Goal: Task Accomplishment & Management: Manage account settings

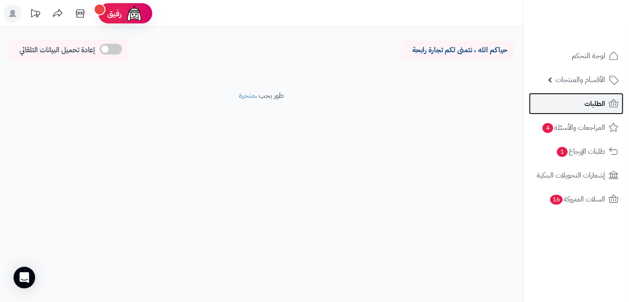
click at [555, 99] on link "الطلبات" at bounding box center [576, 104] width 95 height 22
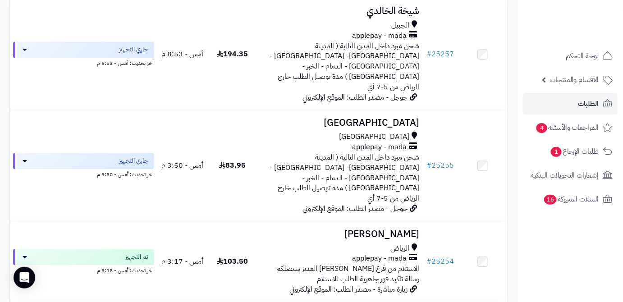
scroll to position [655, 0]
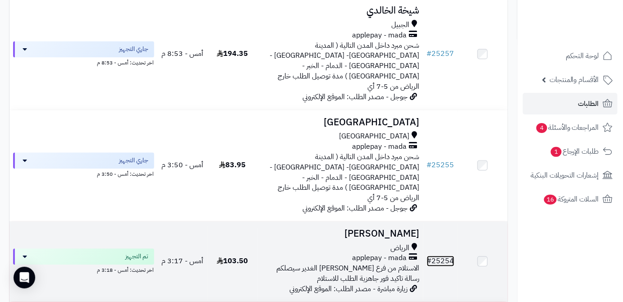
click at [444, 256] on link "# 25254" at bounding box center [440, 261] width 27 height 11
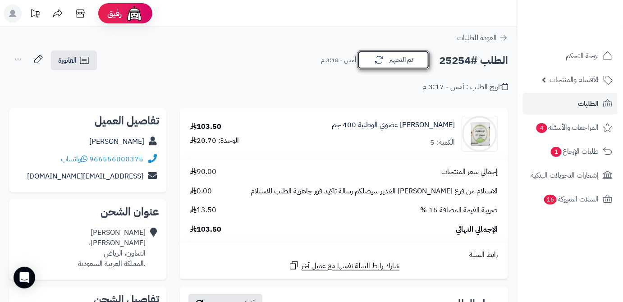
click at [376, 59] on icon "button" at bounding box center [379, 60] width 11 height 11
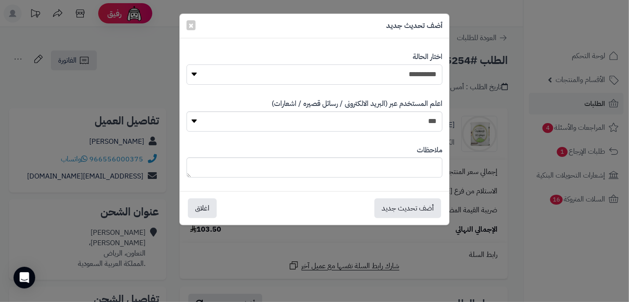
click at [380, 70] on select "**********" at bounding box center [315, 74] width 256 height 20
select select "*"
click at [187, 64] on select "**********" at bounding box center [315, 74] width 256 height 20
paste textarea "**********"
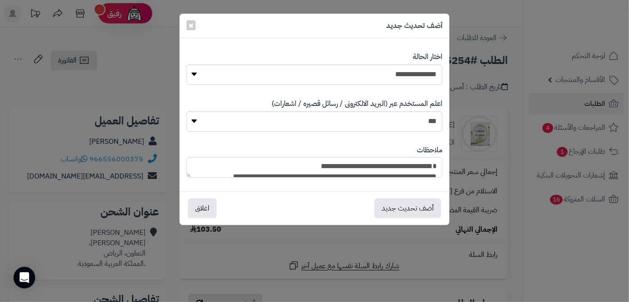
scroll to position [87, 0]
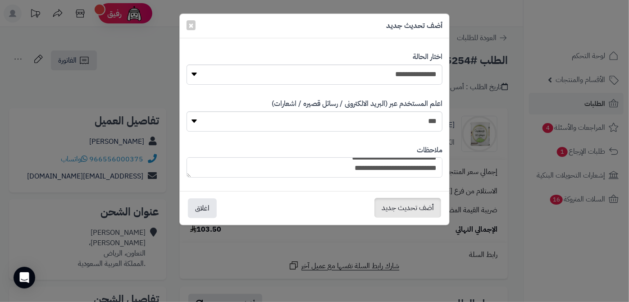
type textarea "**********"
click at [423, 209] on button "أضف تحديث جديد" at bounding box center [408, 208] width 67 height 20
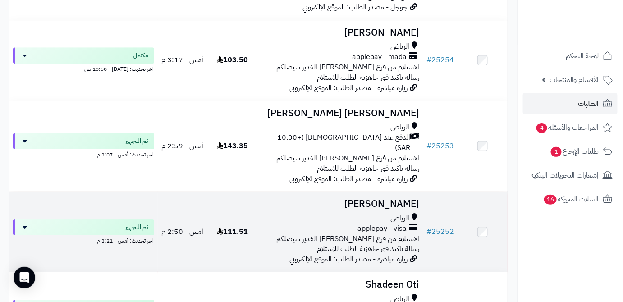
scroll to position [860, 0]
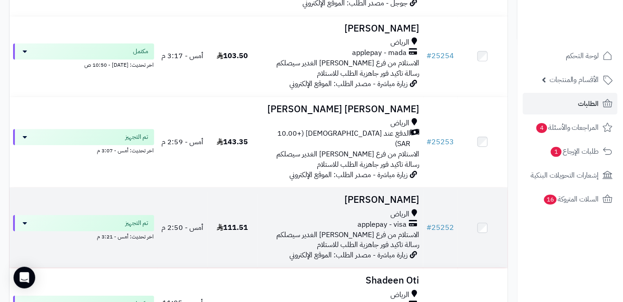
click at [432, 187] on td "# 25252" at bounding box center [440, 227] width 35 height 80
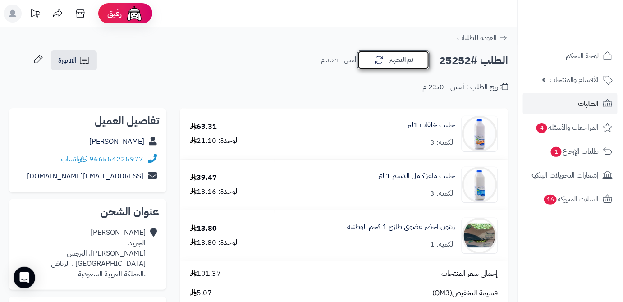
click at [388, 56] on button "تم التجهيز" at bounding box center [393, 59] width 72 height 19
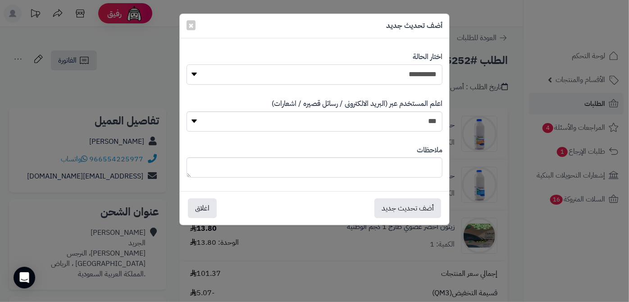
click at [389, 73] on select "**********" at bounding box center [315, 74] width 256 height 20
select select "*"
click at [187, 64] on select "**********" at bounding box center [315, 74] width 256 height 20
paste textarea "**********"
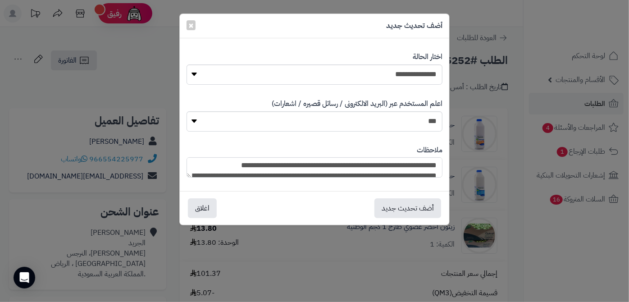
scroll to position [38, 0]
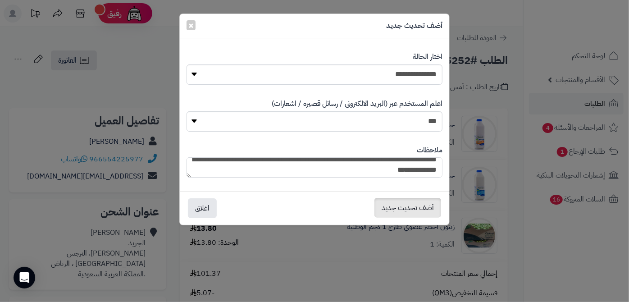
type textarea "**********"
click at [404, 206] on button "أضف تحديث جديد" at bounding box center [408, 208] width 67 height 20
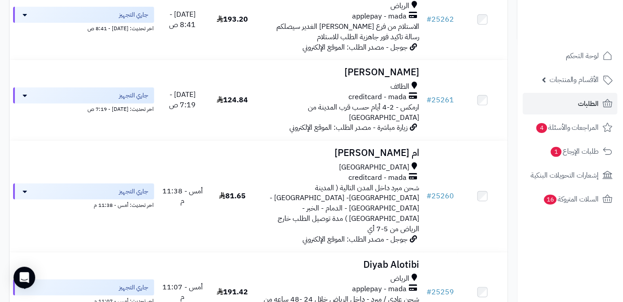
scroll to position [205, 0]
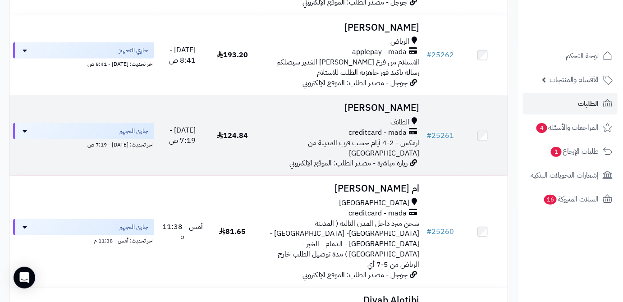
click at [452, 143] on td "# 25261" at bounding box center [440, 136] width 35 height 80
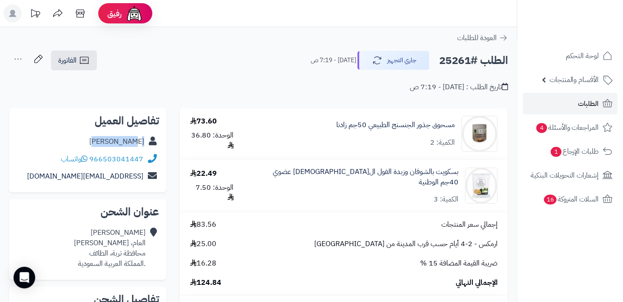
drag, startPoint x: 110, startPoint y: 144, endPoint x: 143, endPoint y: 143, distance: 33.4
click at [143, 143] on div "[PERSON_NAME]" at bounding box center [87, 142] width 143 height 18
copy link "سعد البقمي"
drag, startPoint x: 90, startPoint y: 156, endPoint x: 146, endPoint y: 160, distance: 56.5
click at [146, 160] on div "966503041447 واتساب" at bounding box center [87, 160] width 143 height 18
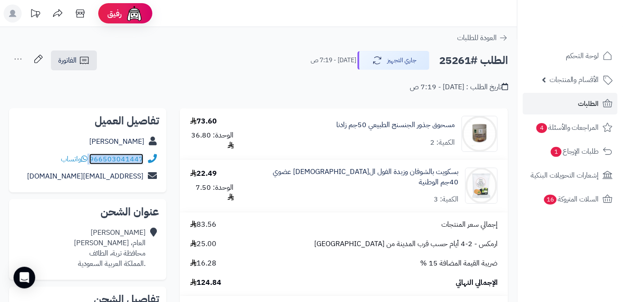
copy div "966503041447"
drag, startPoint x: 61, startPoint y: 173, endPoint x: 150, endPoint y: 182, distance: 89.2
click at [150, 182] on div "saadmmb@gmail.com" at bounding box center [87, 177] width 143 height 18
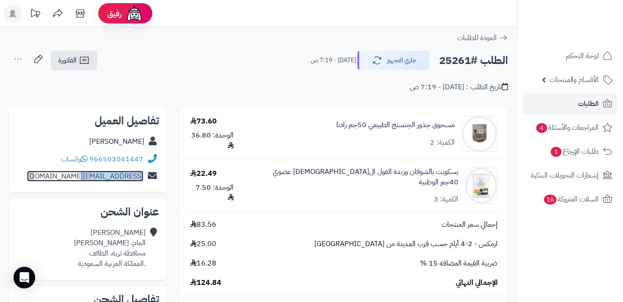
copy div "saadmmb@gmail.com"
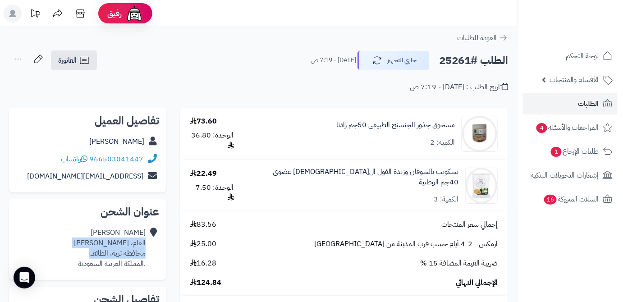
drag, startPoint x: 84, startPoint y: 255, endPoint x: 145, endPoint y: 242, distance: 62.3
click at [145, 242] on div "سعد البقمي العام، المنيف محافظة تربة، الطائف .المملكة العربية السعودية" at bounding box center [110, 248] width 72 height 41
copy div "العام، المنيف محافظة تربة، الطائف"
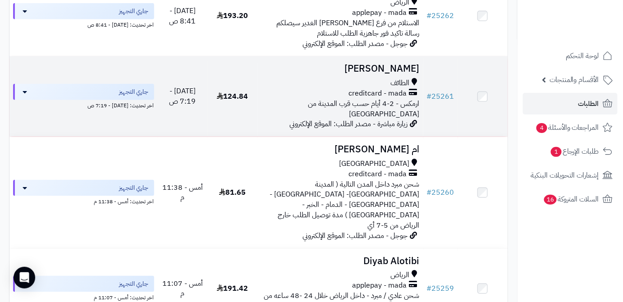
scroll to position [287, 0]
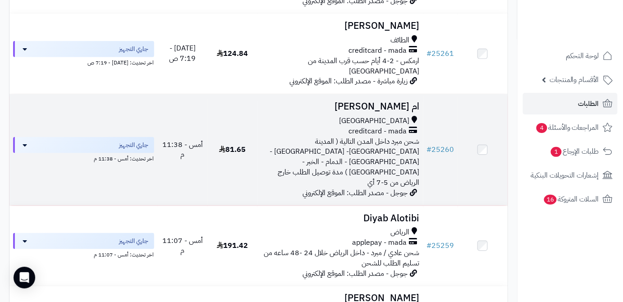
click at [436, 126] on td "# 25260" at bounding box center [440, 149] width 35 height 111
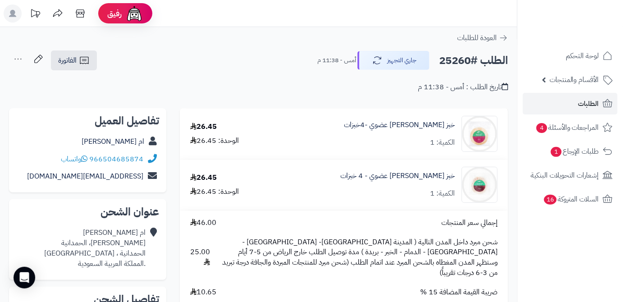
drag, startPoint x: 91, startPoint y: 140, endPoint x: 146, endPoint y: 145, distance: 55.3
click at [146, 145] on div "ام [PERSON_NAME]" at bounding box center [87, 142] width 143 height 18
copy div "ام مهند الانصارى"
drag, startPoint x: 90, startPoint y: 158, endPoint x: 144, endPoint y: 157, distance: 54.1
click at [144, 157] on div "966504685874 واتساب" at bounding box center [87, 160] width 143 height 18
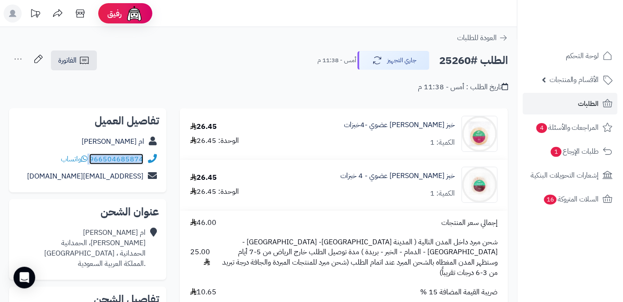
copy div "966504685874"
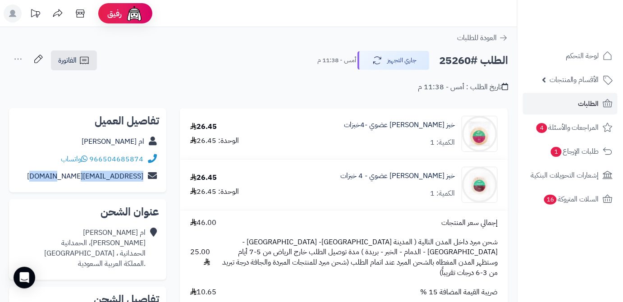
drag, startPoint x: 60, startPoint y: 177, endPoint x: 146, endPoint y: 185, distance: 86.9
click at [146, 185] on div "تفاصيل العميل ام مهند الانصارى 966504685874 واتساب hasnabaker30@gmail.com" at bounding box center [87, 150] width 157 height 85
copy div "hasnabaker30@gmail.com"
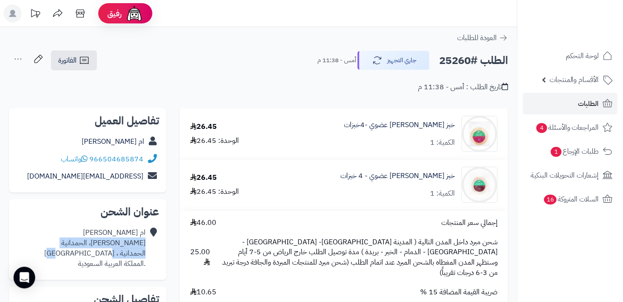
drag, startPoint x: 105, startPoint y: 254, endPoint x: 141, endPoint y: 242, distance: 37.6
click at [145, 240] on div "ام مهند الانصارى ابي اسحاق بن الخياط، الحمدانية الحمدانية ، جدة .المملكة العربي…" at bounding box center [94, 248] width 101 height 41
copy div "ابي اسحاق بن الخياط، الحمدانية الحمدانية ، جدة"
click at [466, 60] on h2 "الطلب #25260" at bounding box center [473, 60] width 69 height 18
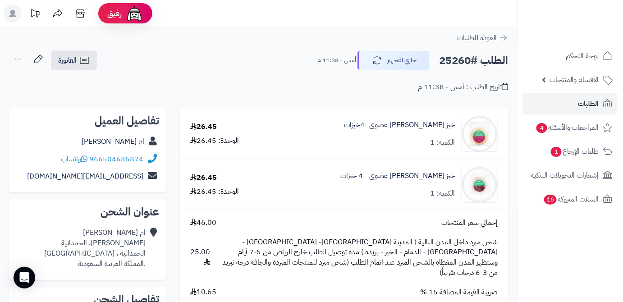
copy h2 "25260"
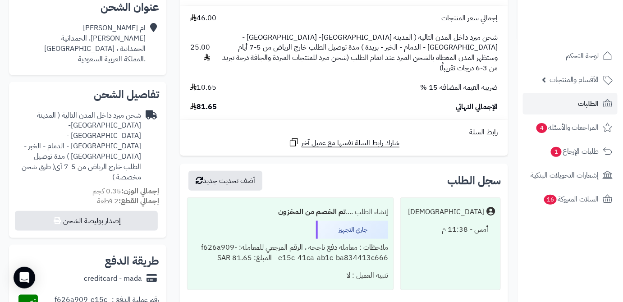
click at [208, 102] on span "81.65" at bounding box center [203, 107] width 27 height 10
copy span "81.65"
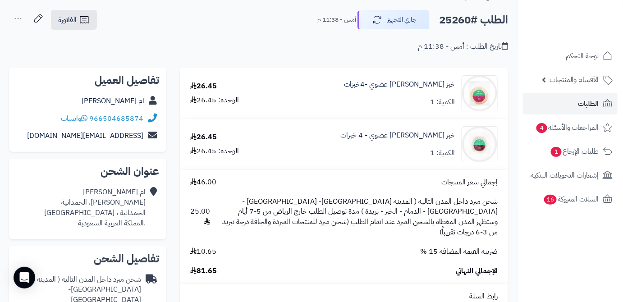
scroll to position [0, 0]
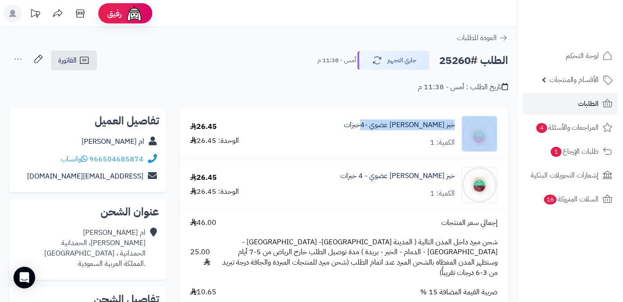
drag, startPoint x: 370, startPoint y: 121, endPoint x: 459, endPoint y: 129, distance: 90.0
click at [459, 129] on div "خبز كيتو صاج عضوي -4خبزات الكمية: 1" at bounding box center [389, 134] width 232 height 36
copy div "خبز كيتو صاج عضوي -4خبزات"
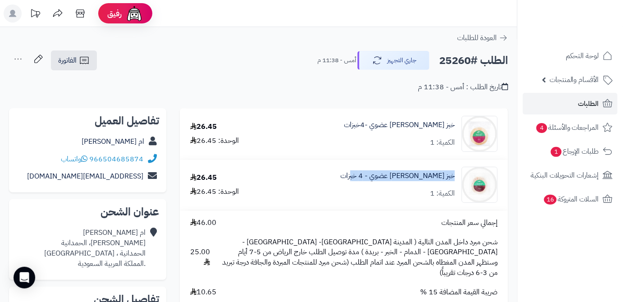
drag, startPoint x: 363, startPoint y: 176, endPoint x: 457, endPoint y: 180, distance: 93.8
click at [457, 180] on div "خبز كيتو مفرود عضوي - 4 خبزات الكمية: 1" at bounding box center [389, 185] width 232 height 36
copy link "خبز كيتو مفرود عضوي - 4 خبزات"
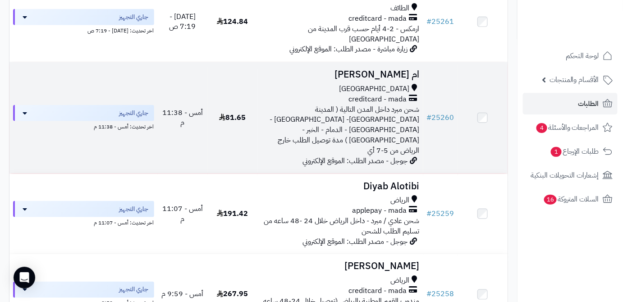
scroll to position [328, 0]
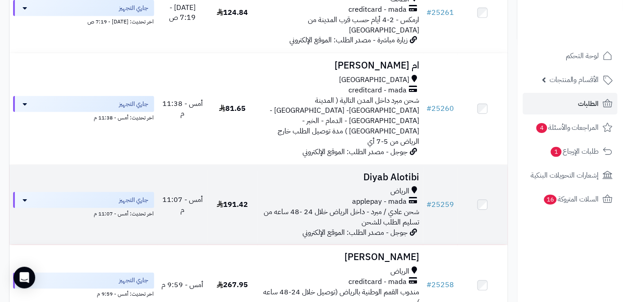
click at [384, 172] on h3 "Diyab Alotibi" at bounding box center [340, 177] width 159 height 10
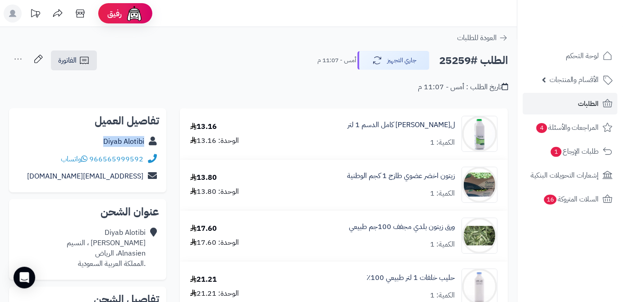
drag, startPoint x: 93, startPoint y: 140, endPoint x: 164, endPoint y: 149, distance: 70.9
click at [164, 149] on div "تفاصيل العميل Diyab Alotibi 966565999592 واتساب [EMAIL_ADDRESS][DOMAIN_NAME]" at bounding box center [87, 150] width 157 height 85
copy div "Diyab Alotibi"
drag, startPoint x: 90, startPoint y: 157, endPoint x: 148, endPoint y: 162, distance: 58.4
click at [148, 162] on div "966565999592 واتساب" at bounding box center [87, 160] width 143 height 18
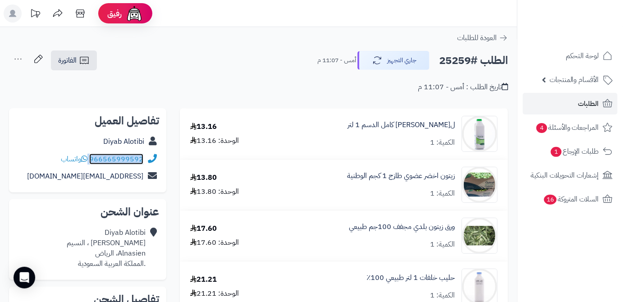
copy div "966565999592"
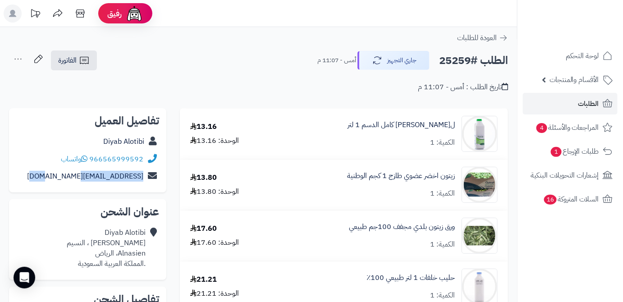
drag, startPoint x: 63, startPoint y: 177, endPoint x: 146, endPoint y: 177, distance: 83.4
click at [146, 177] on div "wwq1944@hotmail.com" at bounding box center [87, 177] width 143 height 18
copy div "wwq1944@hotmail.com"
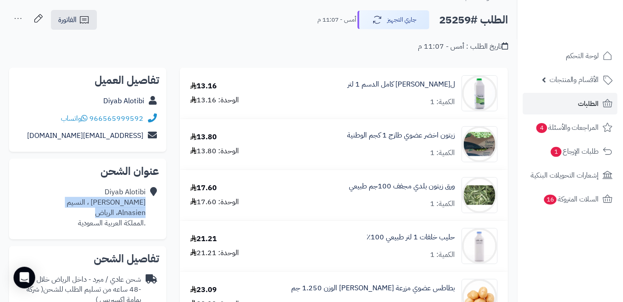
drag, startPoint x: 91, startPoint y: 213, endPoint x: 146, endPoint y: 203, distance: 55.4
click at [146, 203] on div "Diyab Alotibi Osamah bin zieed ، النسيم Alnasien، الرياض .المملكة العربية السعو…" at bounding box center [87, 207] width 143 height 48
copy div "Osamah bin zieed ، النسيم Alnasien، الرياض"
click at [34, 180] on div "عنوان الشحن Diyab Alotibi Osamah bin zieed ، النسيم Alnasien، الرياض .المملكة ا…" at bounding box center [87, 199] width 157 height 80
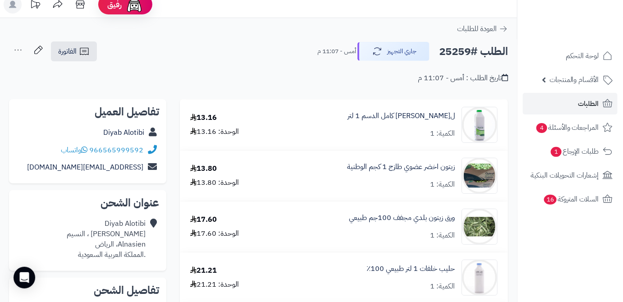
scroll to position [0, 0]
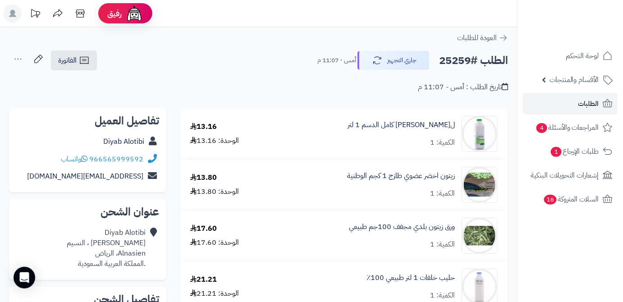
click at [452, 62] on h2 "الطلب #25259" at bounding box center [473, 60] width 69 height 18
copy h2 "25259"
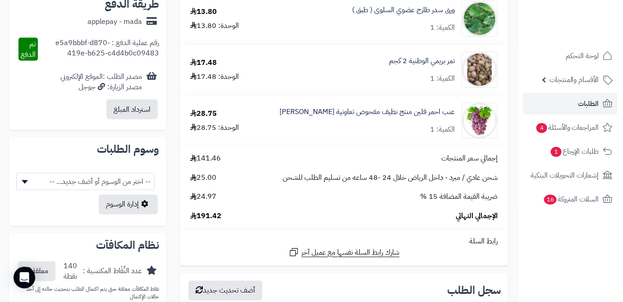
scroll to position [451, 0]
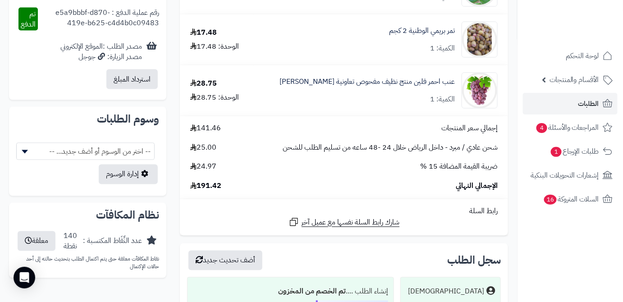
click at [216, 194] on td "إجمالي سعر المنتجات 141.46 شحن عادي / مبرد - داخل الرياض خلال 24 -48 ساعه من تس…" at bounding box center [344, 157] width 328 height 82
click at [216, 191] on span "191.42" at bounding box center [205, 186] width 31 height 10
copy span "191.42"
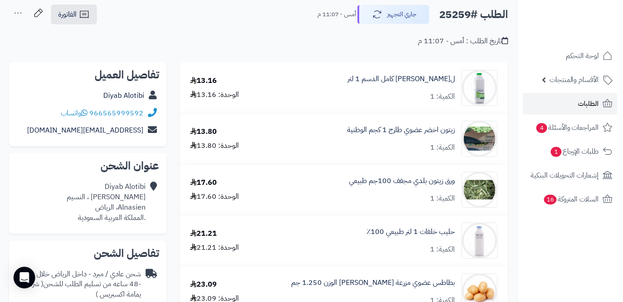
scroll to position [41, 0]
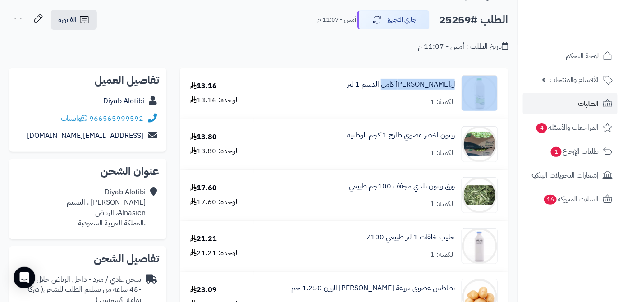
drag, startPoint x: 458, startPoint y: 82, endPoint x: 407, endPoint y: 86, distance: 51.0
click at [399, 92] on div "لبن ماعز كامل الدسم 1 لتر الكمية: 1" at bounding box center [380, 93] width 247 height 36
copy div "لبن ماعز كامل الدسم"
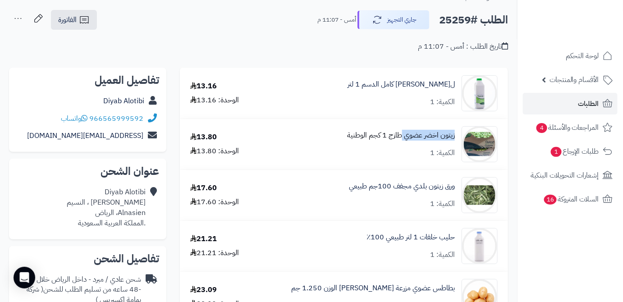
drag, startPoint x: 457, startPoint y: 137, endPoint x: 402, endPoint y: 140, distance: 55.1
click at [402, 140] on div "زيتون اخضر عضوي طازج 1 كجم الوطنية الكمية: 1" at bounding box center [380, 144] width 247 height 36
copy link "زيتون اخضر عضوي"
drag, startPoint x: 458, startPoint y: 189, endPoint x: 411, endPoint y: 186, distance: 47.0
click at [393, 194] on div "ورق زيتون بلدي مجفف 100جم طبيعي الكمية: 1" at bounding box center [380, 195] width 247 height 36
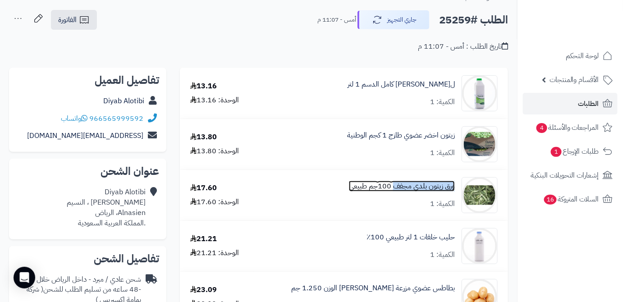
copy link "ورق زيتون بلدي مجفف"
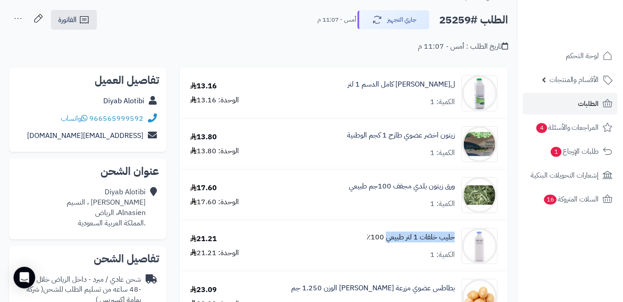
drag, startPoint x: 457, startPoint y: 234, endPoint x: 400, endPoint y: 237, distance: 56.9
click at [387, 242] on div "حليب خلفات 1 لتر طبيعي 100٪؜ الكمية: 1" at bounding box center [380, 246] width 247 height 36
copy link "حليب خلفات 1 لتر طبيعي"
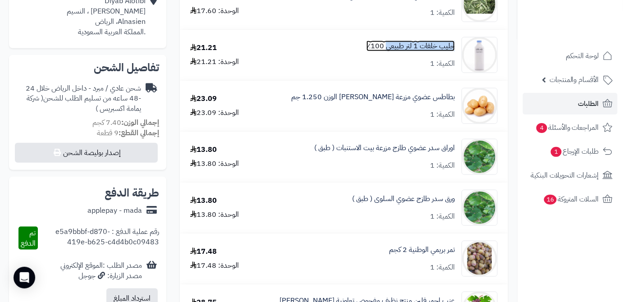
scroll to position [246, 0]
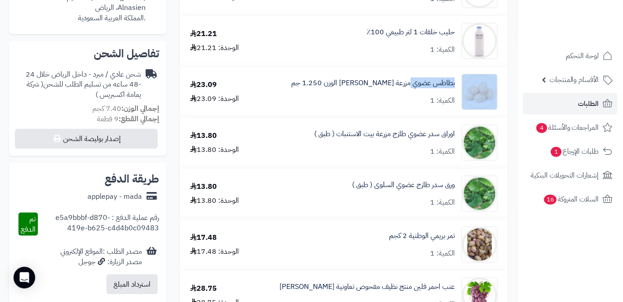
drag, startPoint x: 459, startPoint y: 84, endPoint x: 410, endPoint y: 93, distance: 49.9
click at [410, 93] on div "بطاطس عضوي مزرعة الشهوان الوزن 1.250 جم الكمية: 1" at bounding box center [380, 92] width 247 height 36
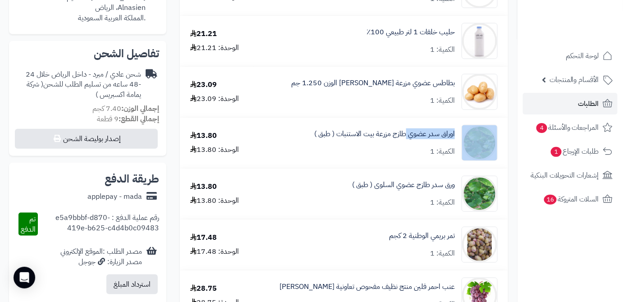
drag, startPoint x: 459, startPoint y: 132, endPoint x: 406, endPoint y: 141, distance: 53.4
click at [405, 141] on div "اوراق سدر عضوي طازج مزرعة بيت الاستنبات ( طبق ) الكمية: 1" at bounding box center [380, 143] width 247 height 36
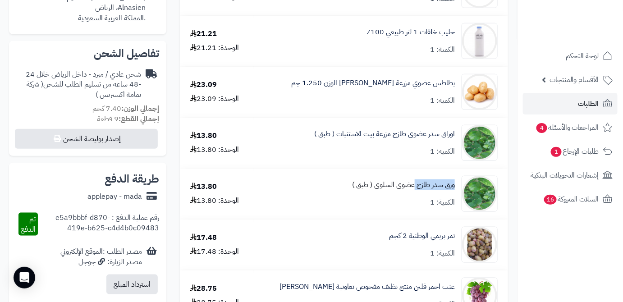
drag, startPoint x: 455, startPoint y: 185, endPoint x: 415, endPoint y: 185, distance: 39.7
click at [415, 185] on div "ورق سدر طازج عضوي السلوى ( طبق ) الكمية: 1" at bounding box center [380, 194] width 247 height 36
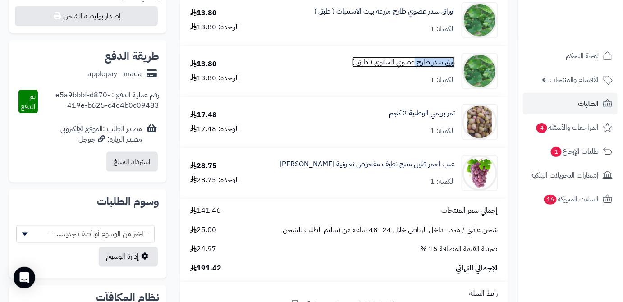
scroll to position [369, 0]
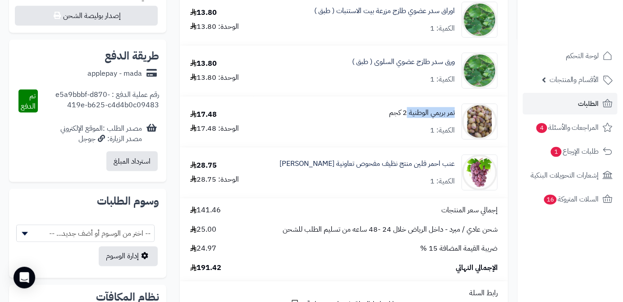
drag, startPoint x: 456, startPoint y: 112, endPoint x: 407, endPoint y: 114, distance: 48.3
click at [407, 114] on div "تمر بريمي الوطنية 2 كجم الكمية: 1" at bounding box center [380, 122] width 247 height 36
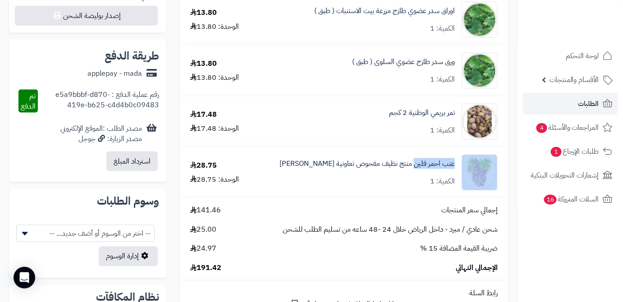
drag, startPoint x: 454, startPoint y: 167, endPoint x: 416, endPoint y: 171, distance: 38.5
click at [416, 171] on div "عنب احمر فلين منتج نظيف مفحوص تعاونية الباطين الكمية: 1" at bounding box center [380, 173] width 247 height 36
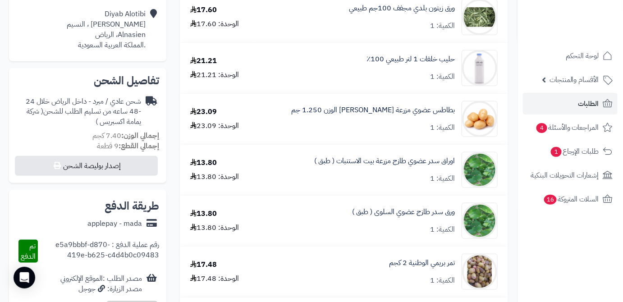
scroll to position [205, 0]
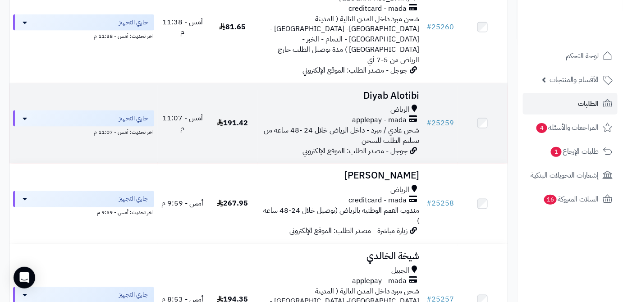
scroll to position [410, 0]
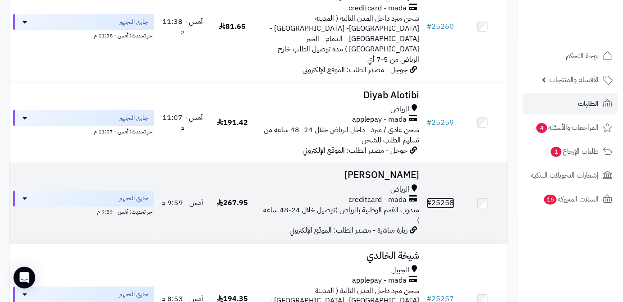
click at [446, 198] on link "# 25258" at bounding box center [440, 203] width 27 height 11
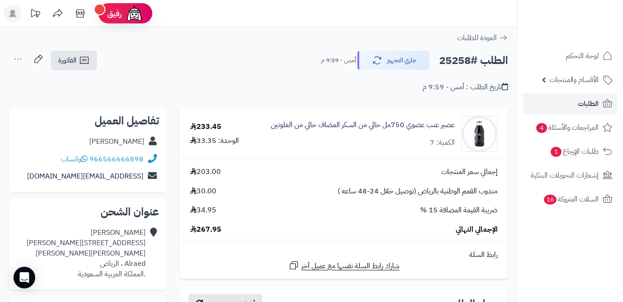
drag, startPoint x: 89, startPoint y: 139, endPoint x: 144, endPoint y: 144, distance: 54.8
click at [144, 144] on div "Naif Alhussan" at bounding box center [87, 142] width 143 height 18
copy link "Naif Alhussan"
drag, startPoint x: 90, startPoint y: 157, endPoint x: 145, endPoint y: 160, distance: 55.1
click at [145, 160] on div "966566666898 واتساب" at bounding box center [87, 160] width 143 height 18
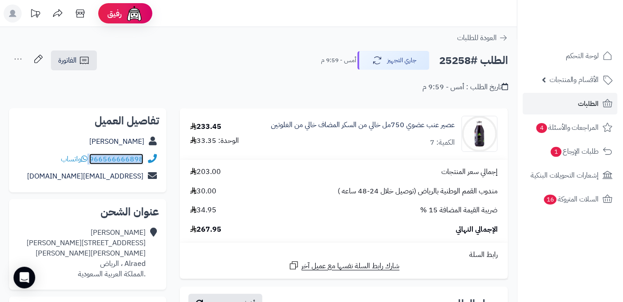
copy div "966566666898"
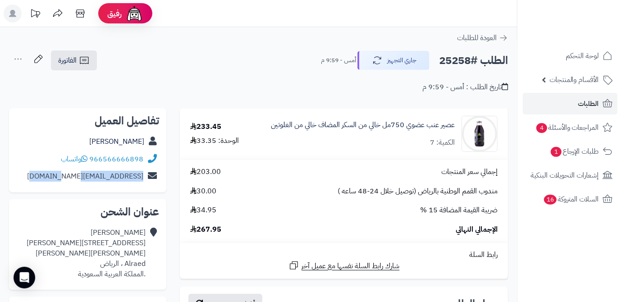
drag, startPoint x: 59, startPoint y: 177, endPoint x: 128, endPoint y: 175, distance: 69.4
click at [155, 183] on div "naif.alhussan@gmail.com" at bounding box center [87, 177] width 143 height 18
copy div "naif.alhussan@gmail.com"
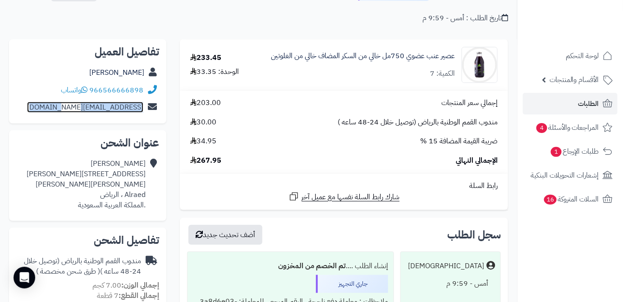
scroll to position [82, 0]
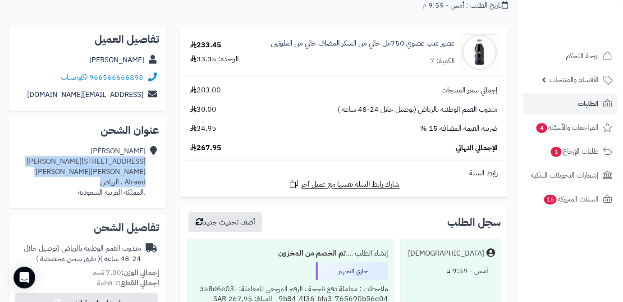
drag, startPoint x: 128, startPoint y: 185, endPoint x: 145, endPoint y: 164, distance: 27.0
click at [145, 164] on div "Naif Alhussan 7201 Ash Shaikh Nasir Wahibi, Al Raed, Riyadh 12353، Al raed Alra…" at bounding box center [80, 171] width 129 height 51
copy div "7201 Ash Shaikh Nasir Wahibi, Al Raed, Riyadh 12353، Al raed Alraed ، الرياض"
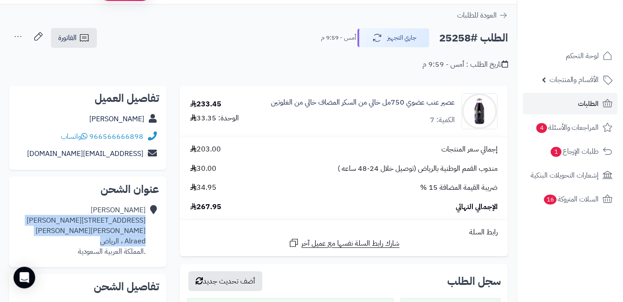
scroll to position [0, 0]
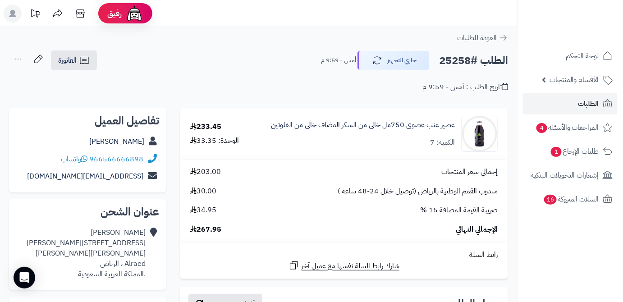
click at [460, 57] on h2 "الطلب #25258" at bounding box center [473, 60] width 69 height 18
copy h2 "25258"
click at [211, 232] on span "267.95" at bounding box center [205, 229] width 31 height 10
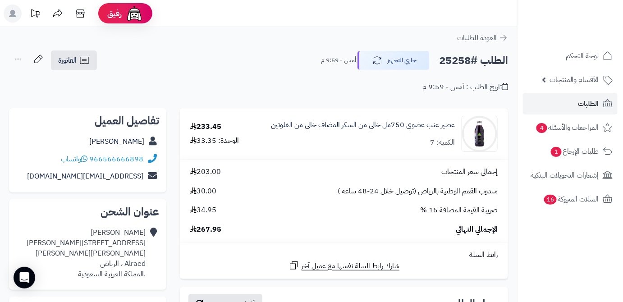
click at [211, 232] on span "267.95" at bounding box center [205, 229] width 31 height 10
copy span "267.95"
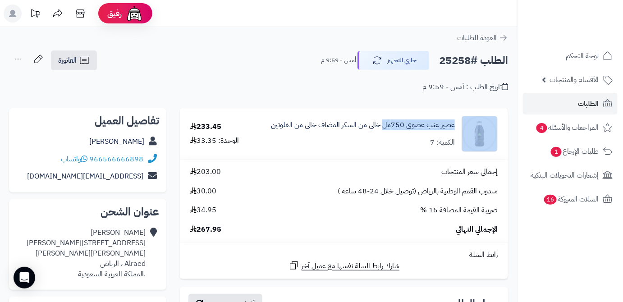
drag, startPoint x: 460, startPoint y: 125, endPoint x: 386, endPoint y: 133, distance: 74.4
click at [386, 133] on div "عصير عنب عضوي 750مل خالي من السكر المضاف خالي من الغلوتين الكمية: 7" at bounding box center [379, 134] width 249 height 36
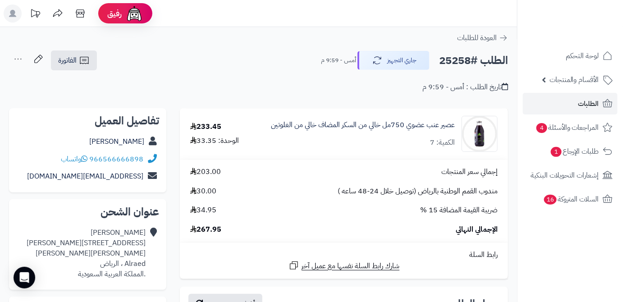
drag, startPoint x: 391, startPoint y: 126, endPoint x: 344, endPoint y: 152, distance: 53.7
click at [326, 157] on td "عصير عنب عضوي 750مل خالي من السكر المضاف خالي من الغلوتين الكمية: 7" at bounding box center [379, 134] width 256 height 50
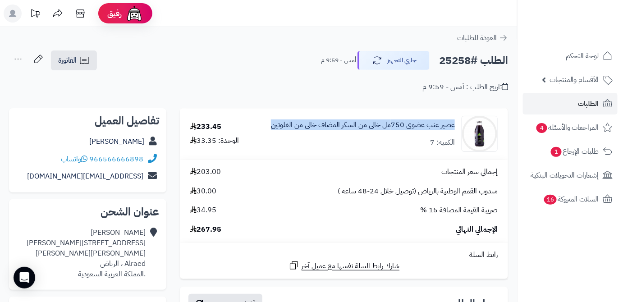
drag, startPoint x: 457, startPoint y: 123, endPoint x: 270, endPoint y: 131, distance: 186.8
click at [270, 131] on div "عصير عنب عضوي 750مل خالي من السكر المضاف خالي من الغلوتين الكمية: 7" at bounding box center [379, 134] width 249 height 36
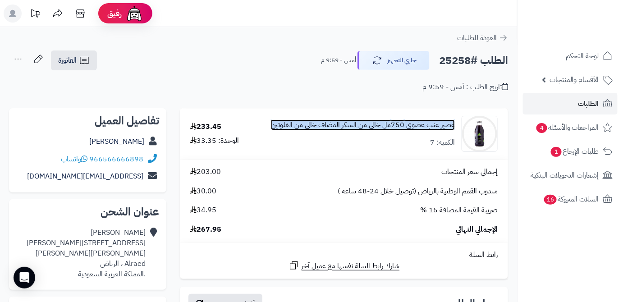
copy link "عصير عنب عضوي 750مل خالي من السكر المضاف خالي من الغلوتين"
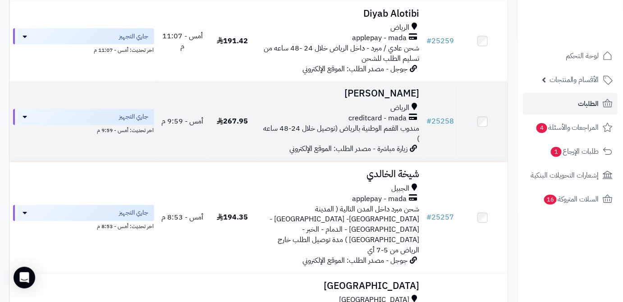
scroll to position [532, 0]
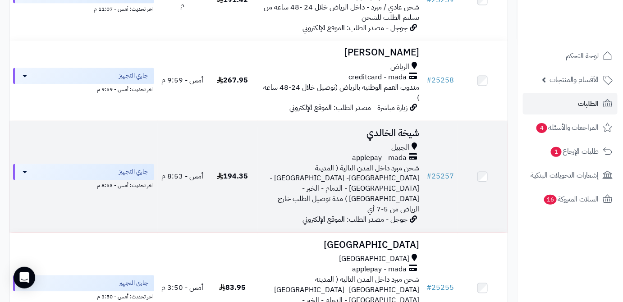
click at [375, 128] on h3 "شيخة الخالدي" at bounding box center [340, 133] width 159 height 10
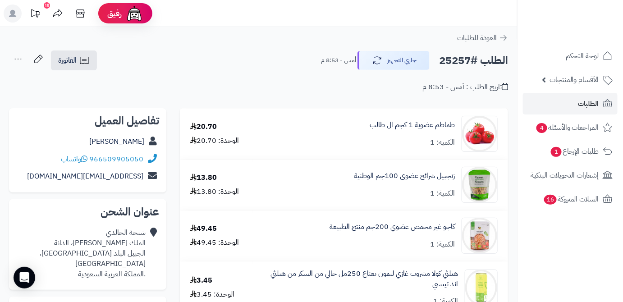
click at [459, 61] on h2 "الطلب #25257" at bounding box center [473, 60] width 69 height 18
copy h2 "25257"
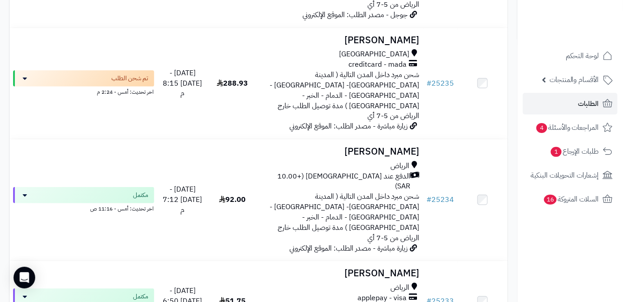
scroll to position [2415, 0]
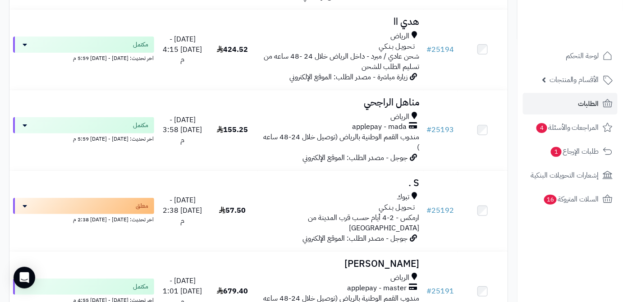
scroll to position [2380, 0]
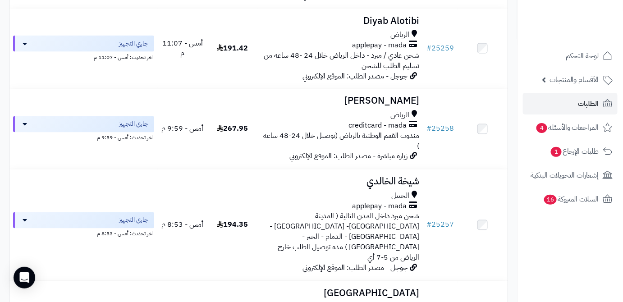
scroll to position [491, 0]
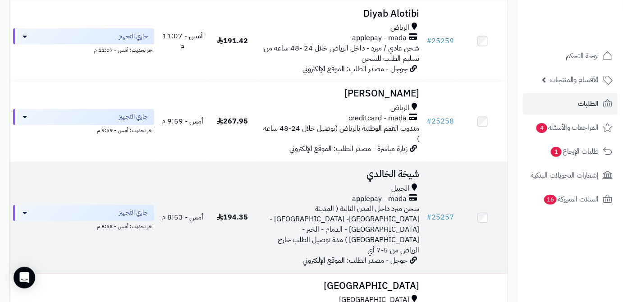
click at [380, 169] on h3 "شيخة الخالدي" at bounding box center [340, 174] width 159 height 10
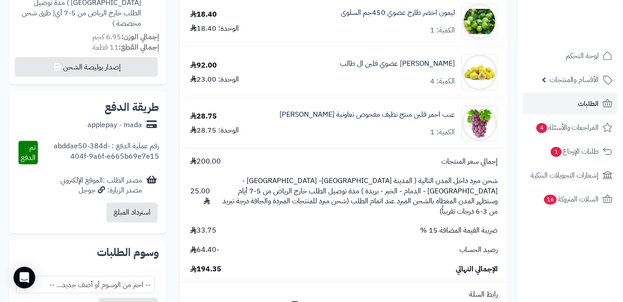
scroll to position [410, 0]
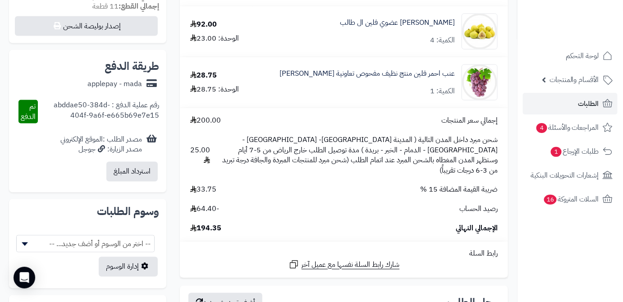
click at [212, 224] on span "194.35" at bounding box center [205, 229] width 31 height 10
copy span "194.35"
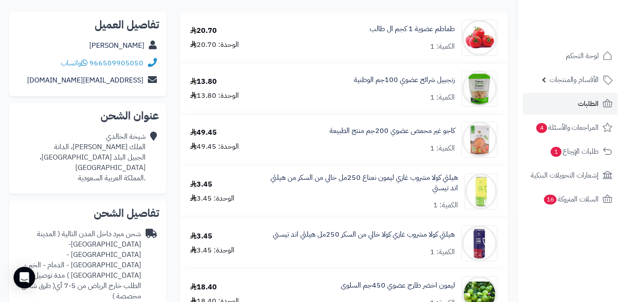
scroll to position [0, 0]
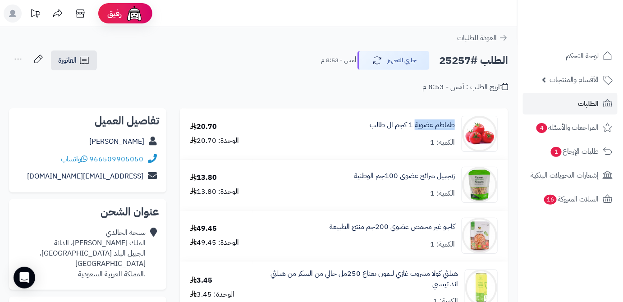
drag, startPoint x: 456, startPoint y: 119, endPoint x: 415, endPoint y: 130, distance: 43.0
click at [415, 130] on div "طماطم عضوية 1 كجم ال طالب الكمية: 1" at bounding box center [380, 134] width 248 height 36
copy link "طماطم عضوية"
drag, startPoint x: 457, startPoint y: 178, endPoint x: 419, endPoint y: 179, distance: 37.9
click at [419, 179] on div "زنجبيل شرائح عضوي 100جم الوطنية الكمية: 1" at bounding box center [380, 185] width 248 height 36
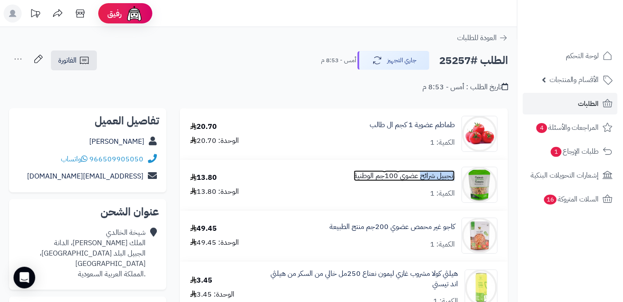
copy link "زنجبيل شرائح"
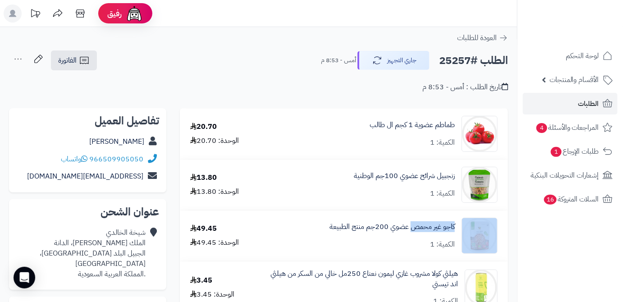
drag, startPoint x: 449, startPoint y: 227, endPoint x: 413, endPoint y: 232, distance: 36.8
click at [413, 232] on div "كاجو غير محمص عضوي 200جم منتج الطبيعة الكمية: 1" at bounding box center [380, 236] width 248 height 36
copy div "كاجو غير محمص"
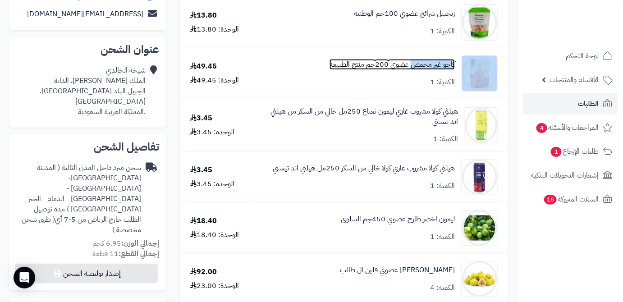
scroll to position [205, 0]
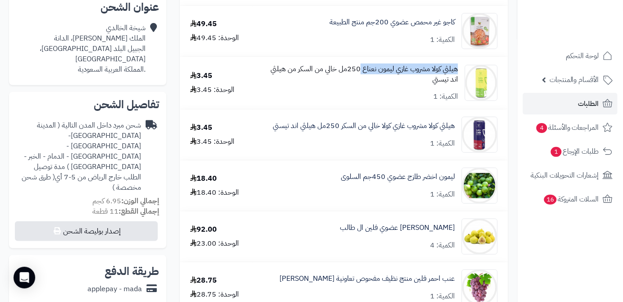
drag, startPoint x: 460, startPoint y: 71, endPoint x: 376, endPoint y: 69, distance: 84.3
click at [361, 69] on div "هيلثي كولا مشروب غازي ليمون نعناع 250مل خالي من السكر من هيلثي اند تيستي الكمية…" at bounding box center [380, 83] width 248 height 38
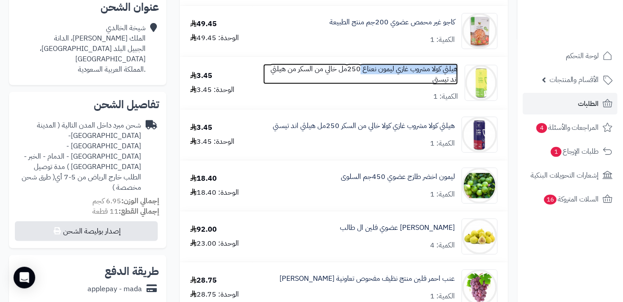
copy link "هيلثي كولا مشروب غازي ليمون نعناع"
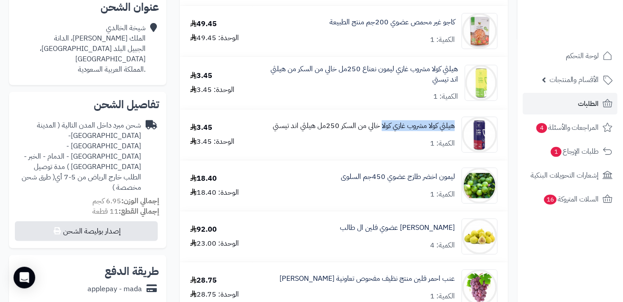
drag, startPoint x: 457, startPoint y: 126, endPoint x: 381, endPoint y: 131, distance: 75.9
click at [381, 131] on div "هيلثي كولا مشروب غازي كولا خالي من السكر 250مل هيلثي اند تيستي الكمية: 1" at bounding box center [380, 135] width 248 height 36
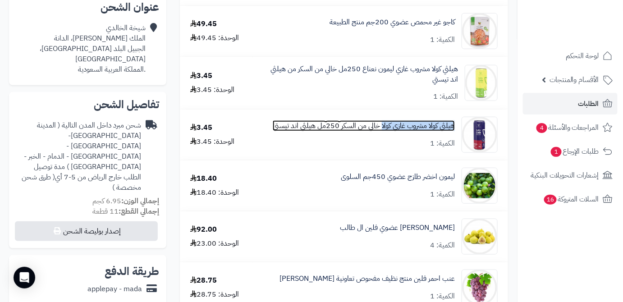
copy link "هيلثي كولا مشروب غازي كولا"
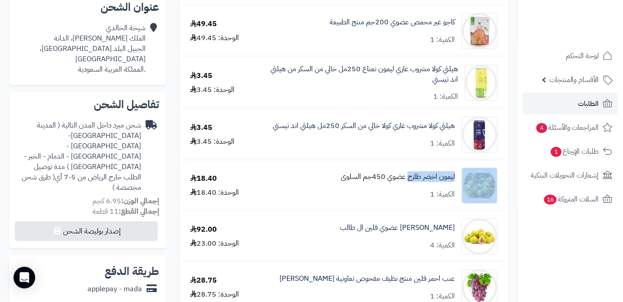
drag, startPoint x: 459, startPoint y: 176, endPoint x: 407, endPoint y: 179, distance: 52.0
click at [407, 179] on div "ليمون اخضر طازج عضوي 450جم السلوى الكمية: 1" at bounding box center [380, 186] width 248 height 36
copy div "ليمون اخضر طازج"
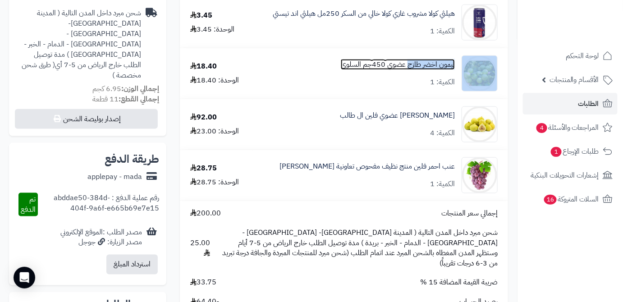
scroll to position [328, 0]
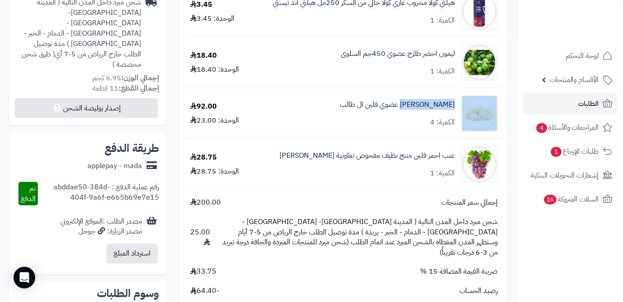
drag, startPoint x: 459, startPoint y: 106, endPoint x: 412, endPoint y: 113, distance: 47.9
click at [412, 113] on div "تين اصفر عضوي فلين ال طالب الكمية: 4" at bounding box center [380, 114] width 248 height 36
copy div "تين اصفر عضوي"
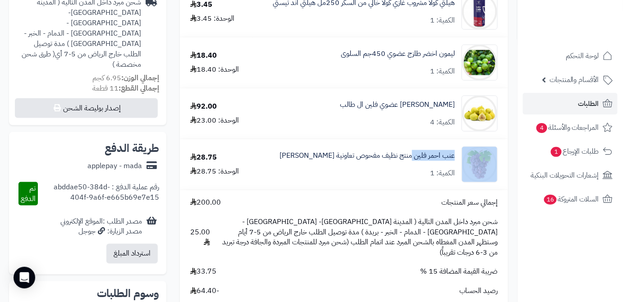
drag, startPoint x: 459, startPoint y: 158, endPoint x: 412, endPoint y: 163, distance: 47.1
click at [412, 163] on div "عنب احمر فلين منتج نظيف مفحوص تعاونية الباطين الكمية: 1" at bounding box center [380, 164] width 248 height 36
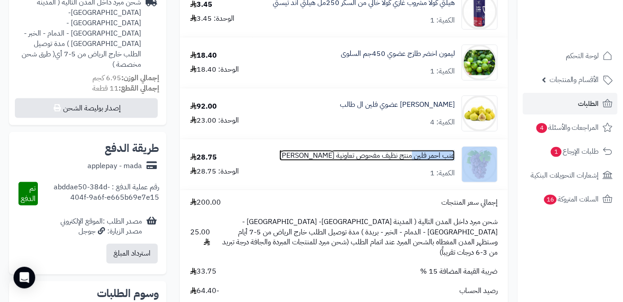
copy div "عنب احمر فلين"
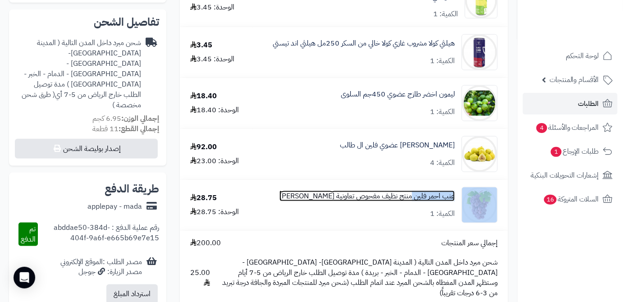
scroll to position [287, 0]
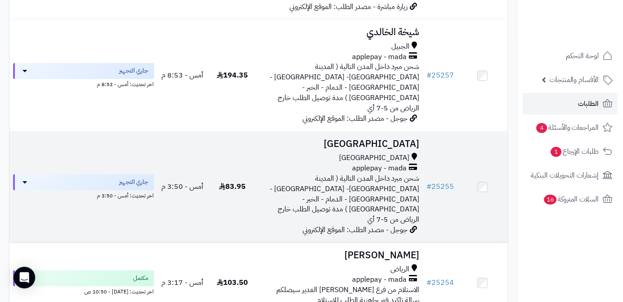
scroll to position [655, 0]
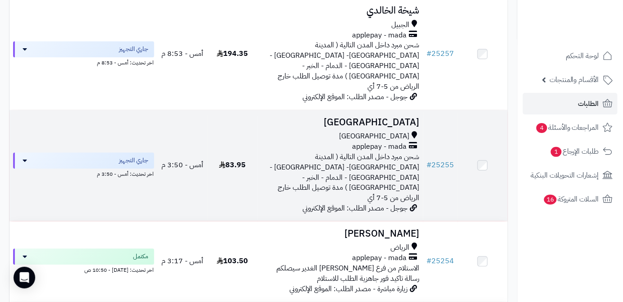
click at [379, 117] on h3 "Bandar Saleh" at bounding box center [340, 122] width 159 height 10
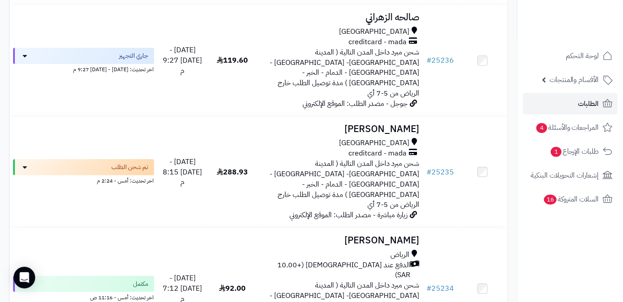
scroll to position [2415, 0]
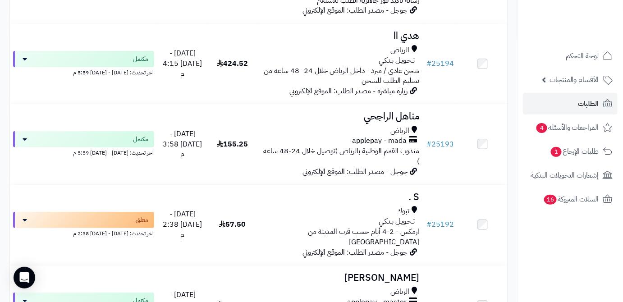
scroll to position [2376, 0]
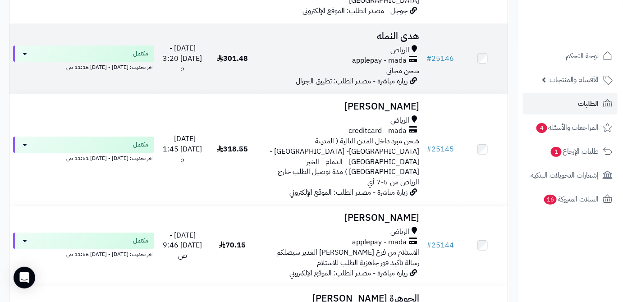
scroll to position [2323, 0]
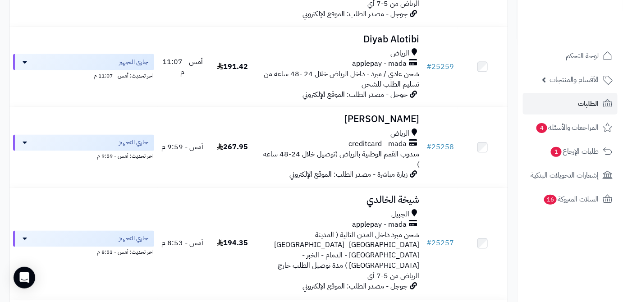
scroll to position [532, 0]
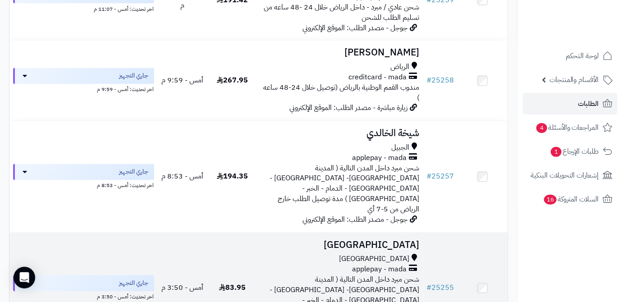
click at [388, 240] on h3 "[GEOGRAPHIC_DATA]" at bounding box center [340, 245] width 159 height 10
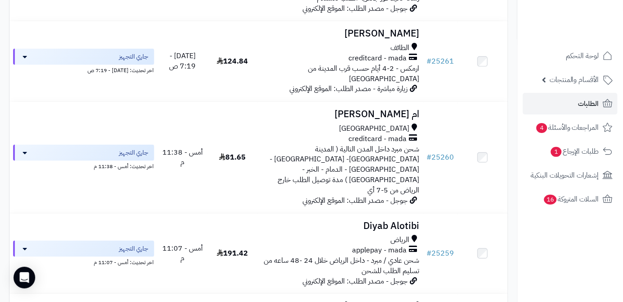
scroll to position [246, 0]
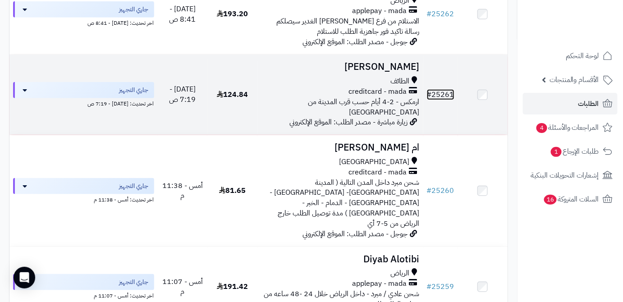
click at [441, 96] on link "# 25261" at bounding box center [440, 94] width 27 height 11
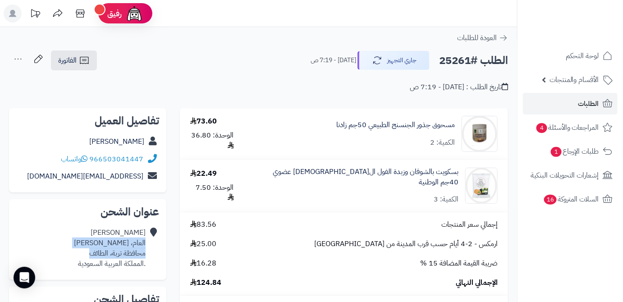
drag, startPoint x: 85, startPoint y: 254, endPoint x: 146, endPoint y: 240, distance: 62.4
click at [146, 240] on div "[PERSON_NAME] العام، [PERSON_NAME] [GEOGRAPHIC_DATA]، [GEOGRAPHIC_DATA] .المملك…" at bounding box center [87, 248] width 143 height 48
copy div "العام، [PERSON_NAME] [GEOGRAPHIC_DATA]، [GEOGRAPHIC_DATA]"
